Goal: Contribute content: Add original content to the website for others to see

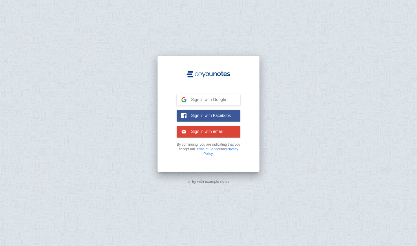
click at [216, 135] on button "Sign in with email Email" at bounding box center [209, 132] width 64 height 12
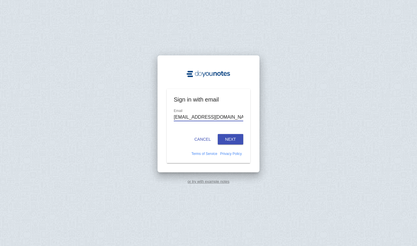
type input "[EMAIL_ADDRESS][DOMAIN_NAME]"
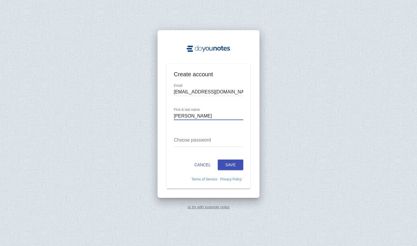
type input "[PERSON_NAME]"
click at [240, 141] on link at bounding box center [239, 139] width 7 height 7
click at [149, 140] on div "or try with example notes" at bounding box center [208, 123] width 417 height 246
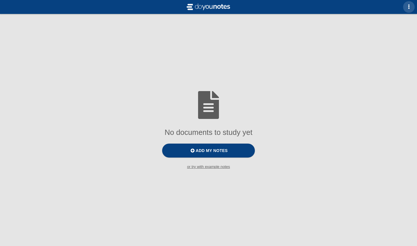
click at [409, 7] on span "button" at bounding box center [409, 6] width 5 height 5
click at [283, 99] on div at bounding box center [208, 123] width 417 height 246
click at [198, 156] on label "Add my notes" at bounding box center [208, 150] width 93 height 14
click at [0, 0] on input "Add my notes" at bounding box center [0, 0] width 0 height 0
